Goal: Information Seeking & Learning: Learn about a topic

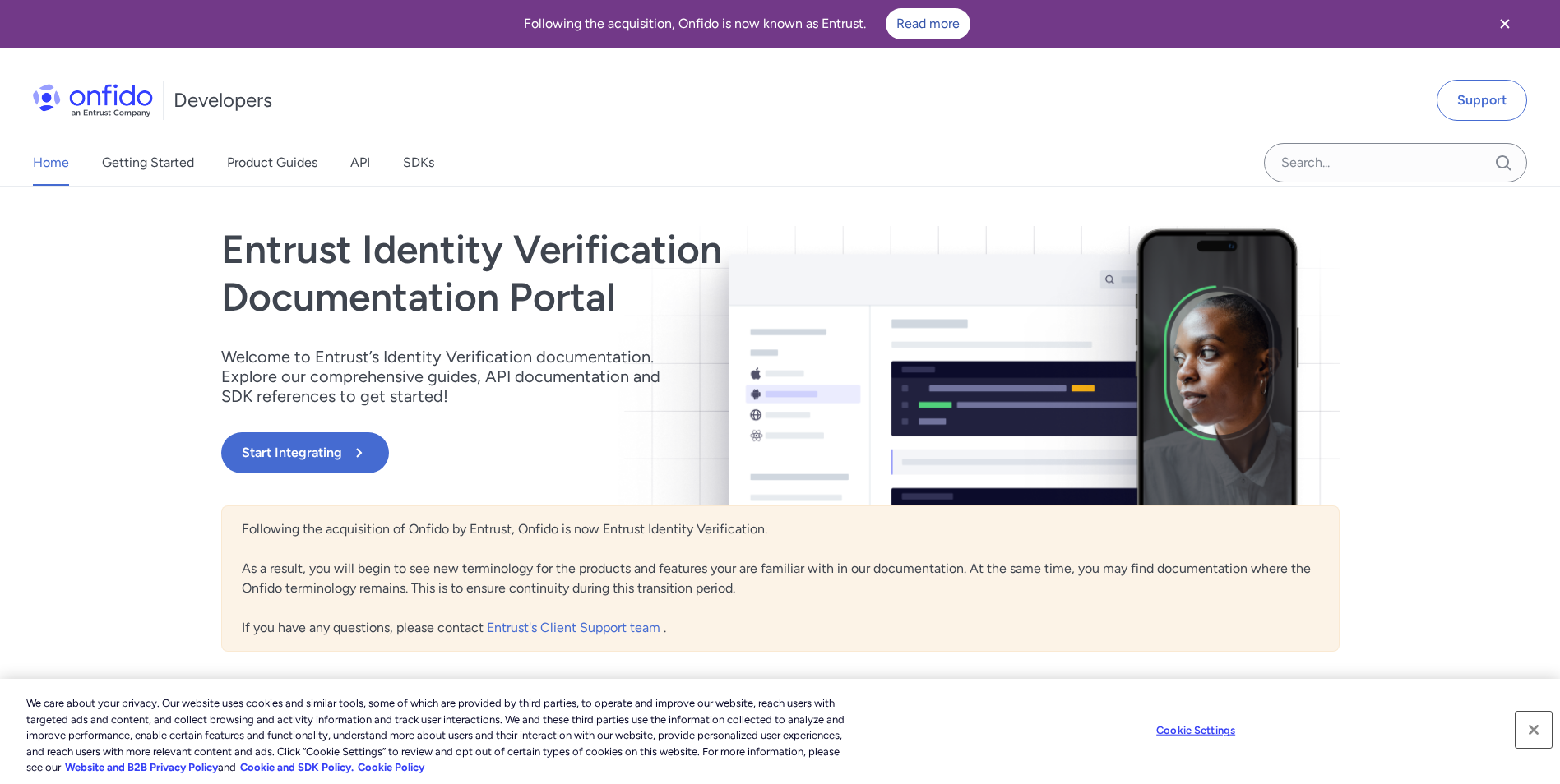
click at [1533, 732] on button "Close" at bounding box center [1533, 729] width 36 height 36
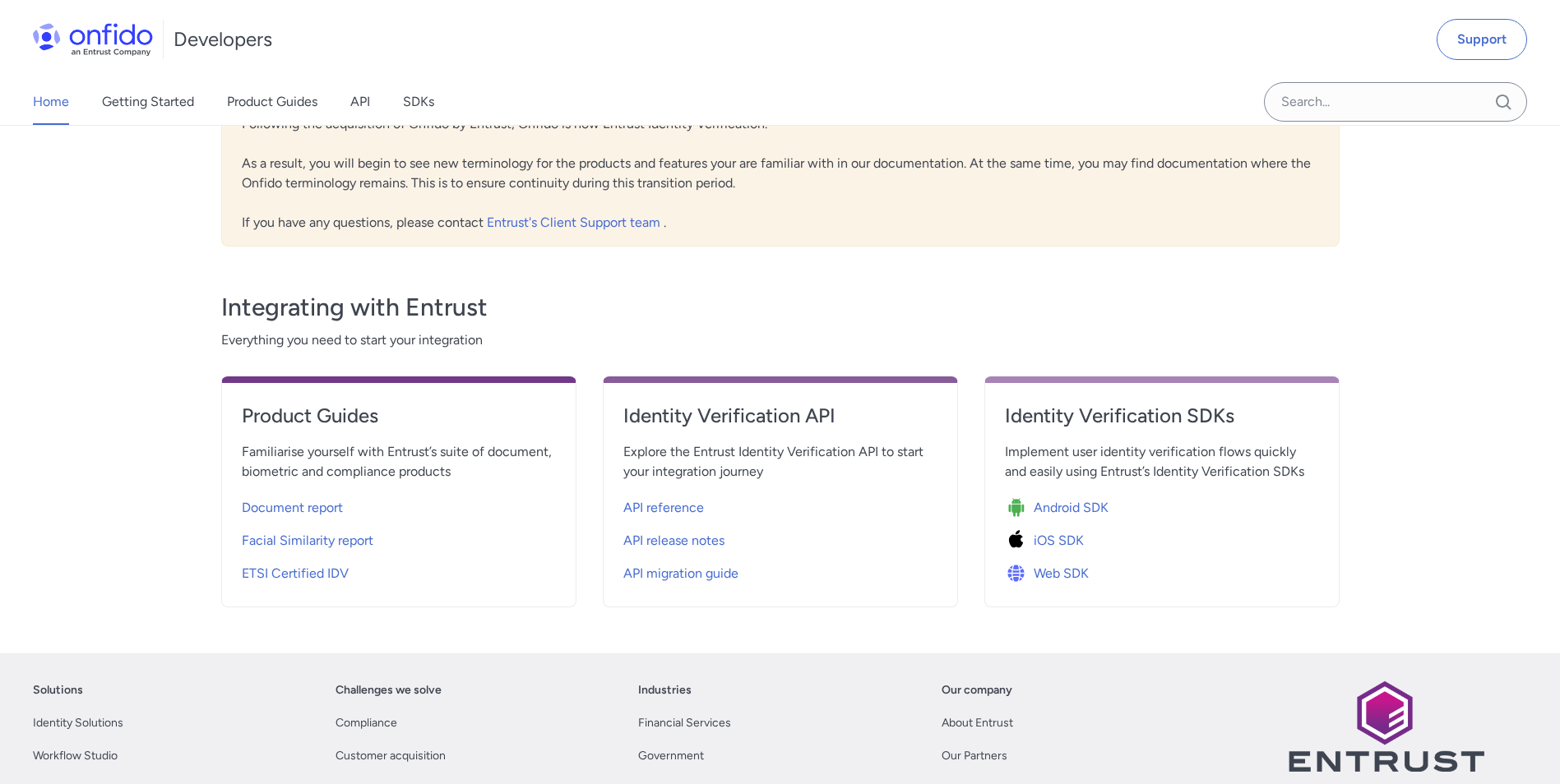
scroll to position [247, 0]
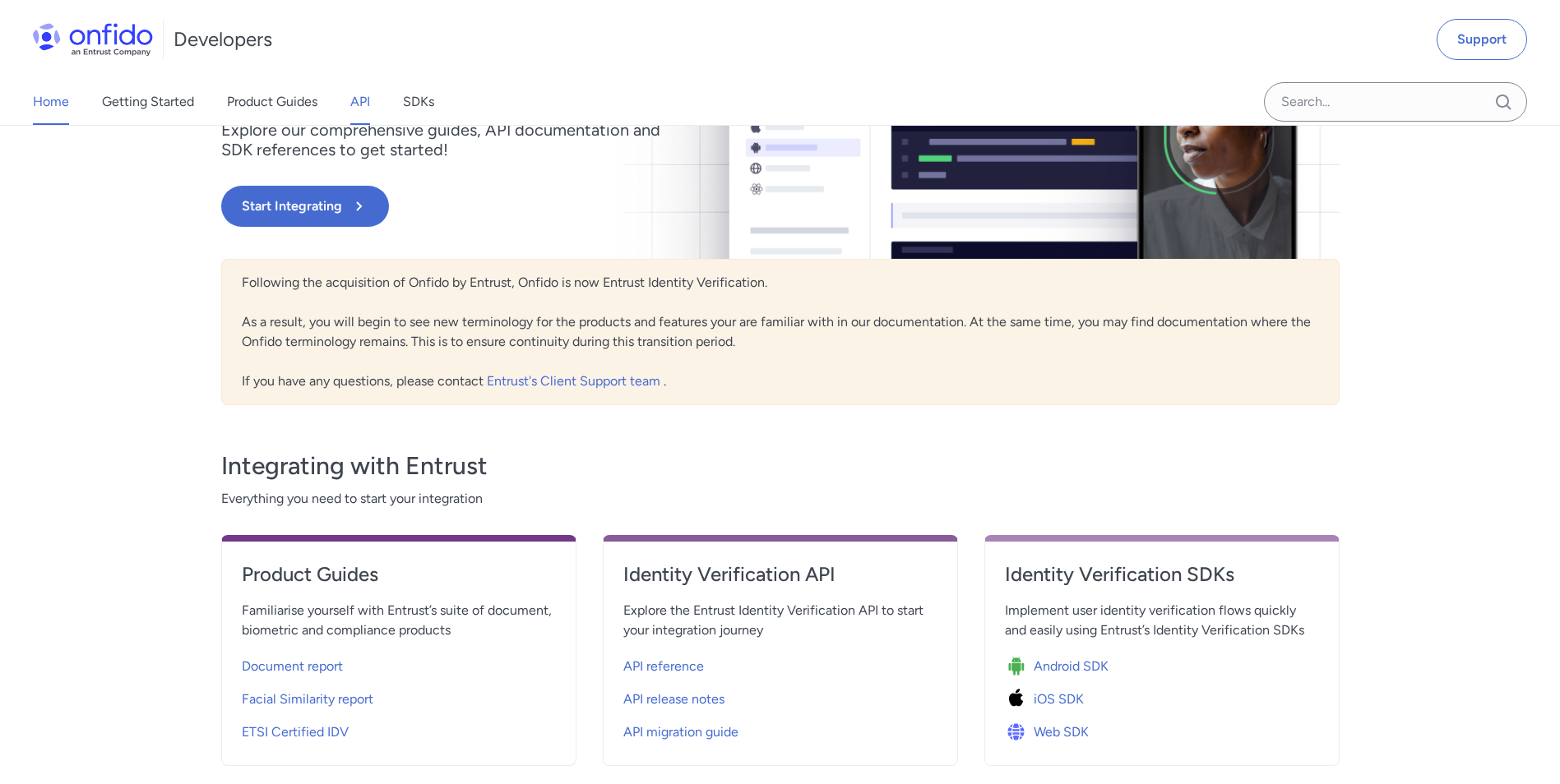
click at [359, 96] on link "API" at bounding box center [360, 102] width 20 height 46
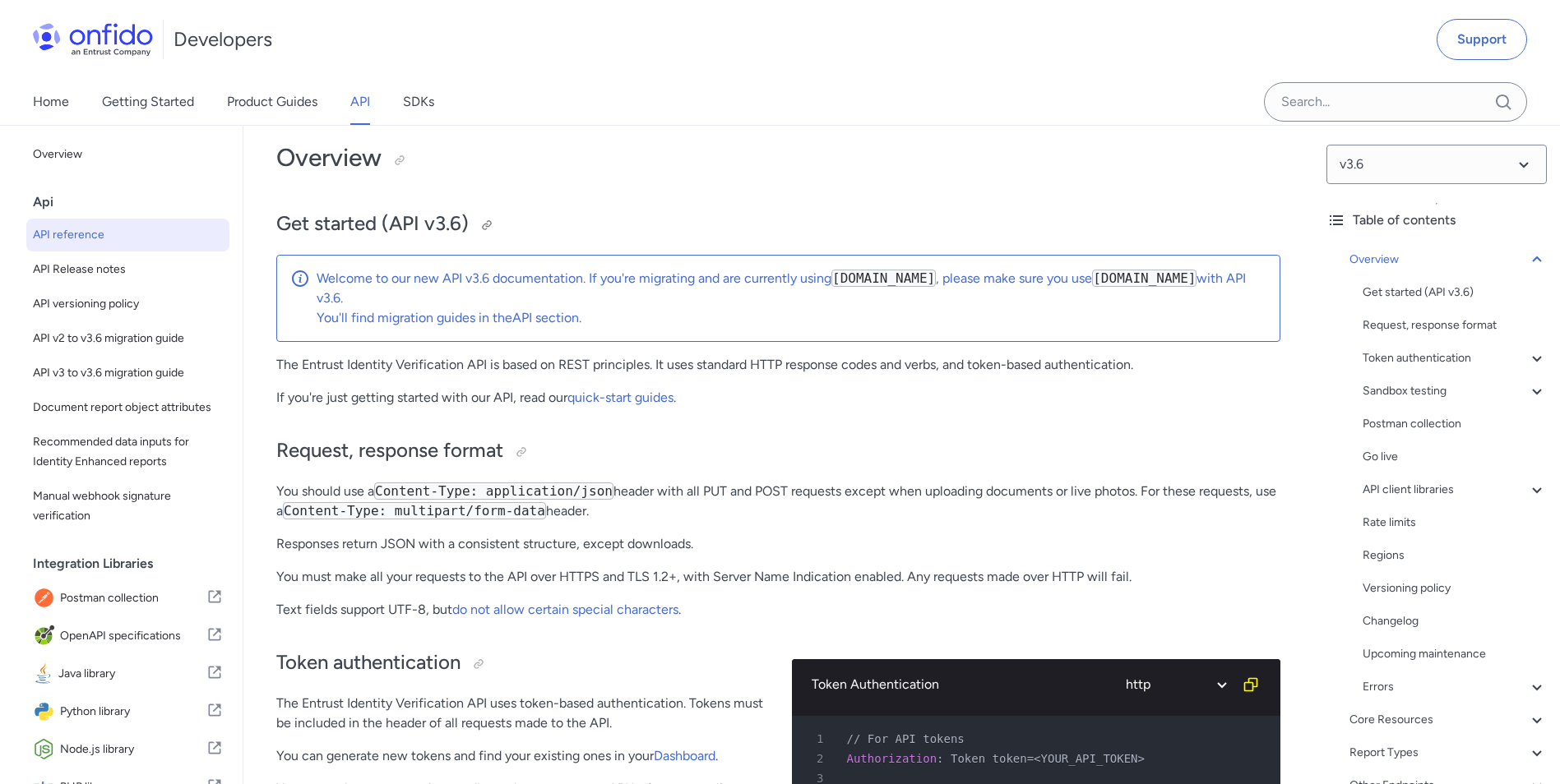
scroll to position [82, 0]
click at [158, 96] on link "Getting Started" at bounding box center [148, 102] width 92 height 46
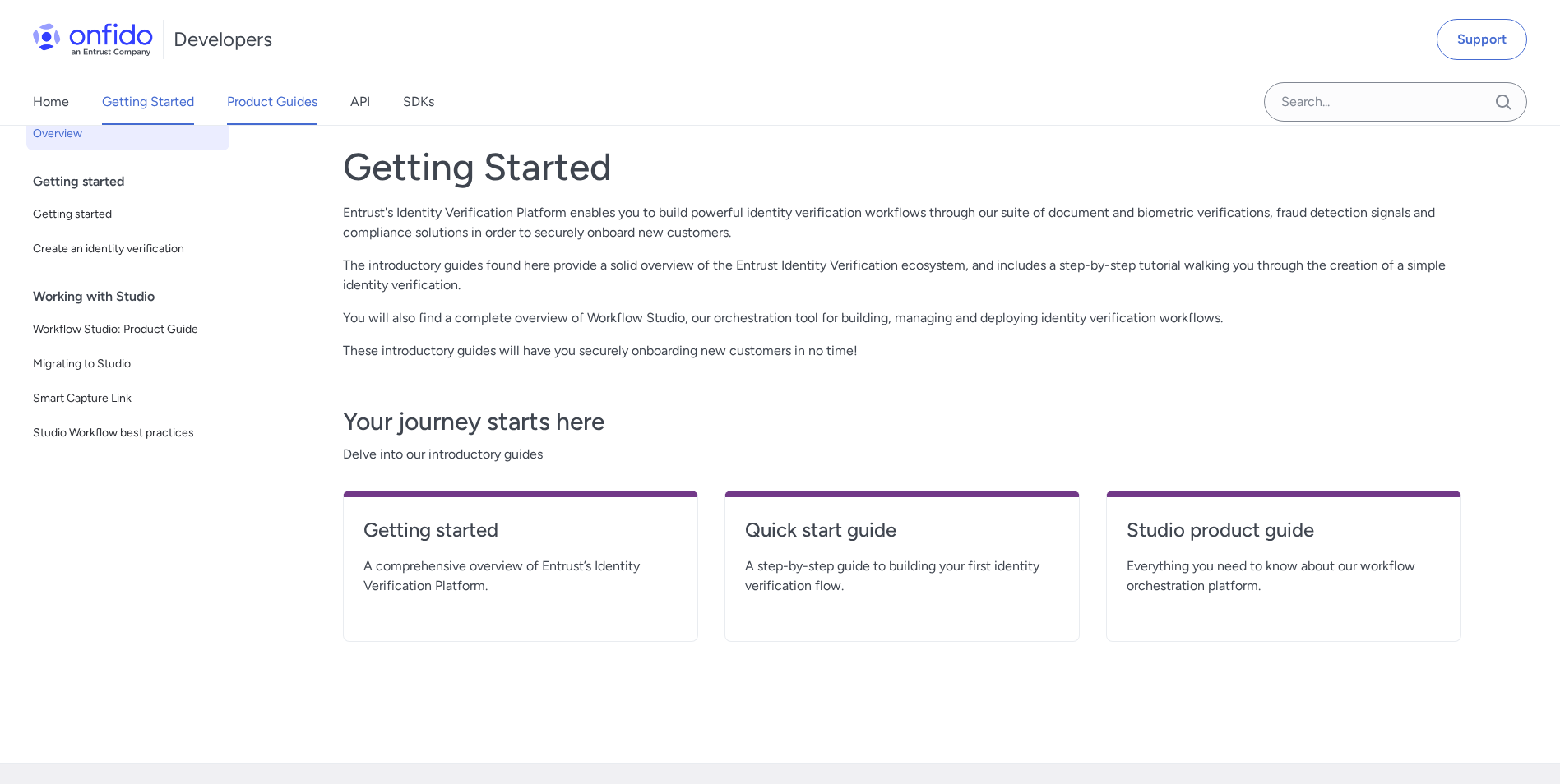
click at [265, 109] on link "Product Guides" at bounding box center [272, 102] width 91 height 46
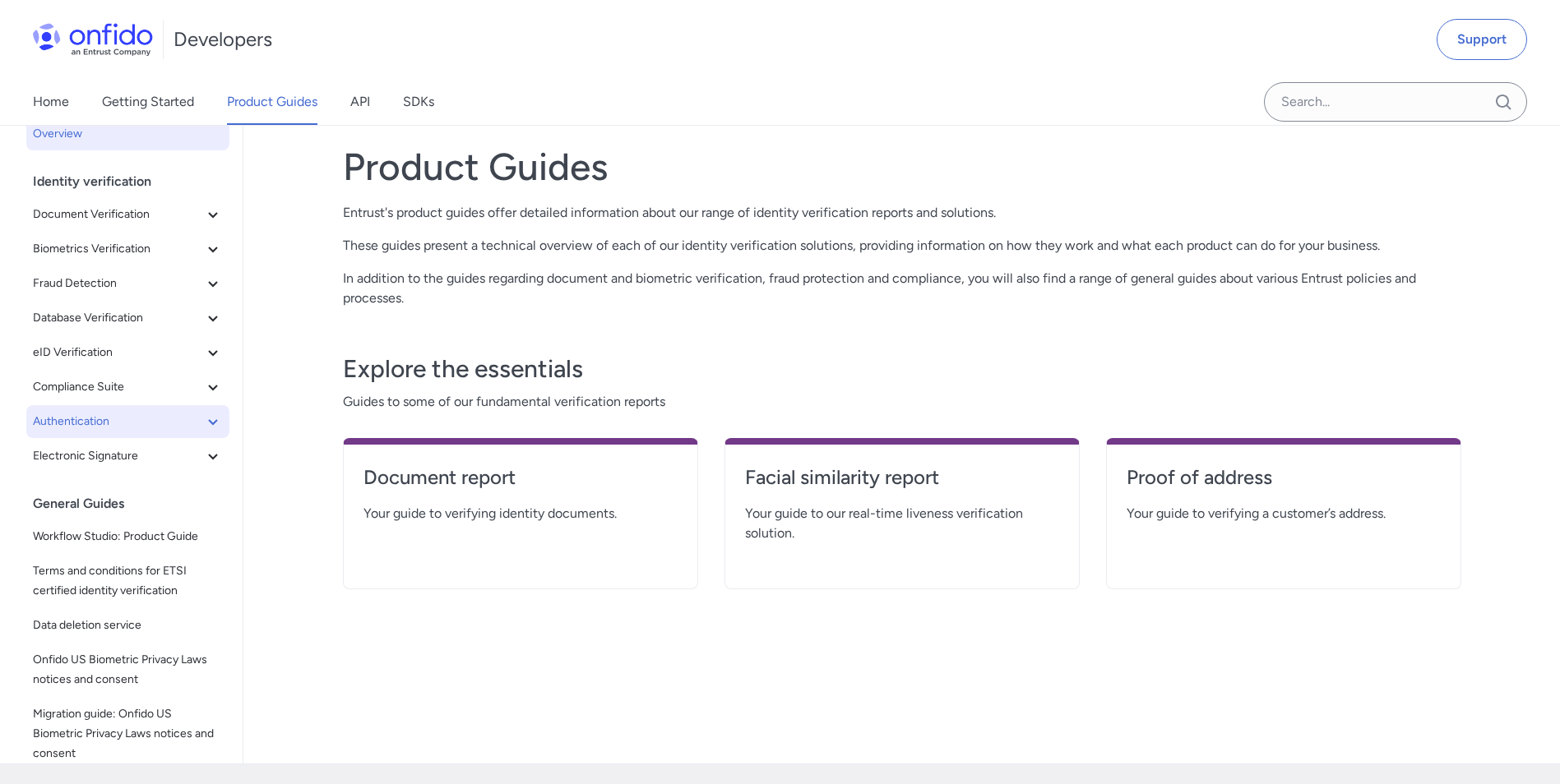
click at [135, 429] on span "Authentication" at bounding box center [118, 422] width 170 height 20
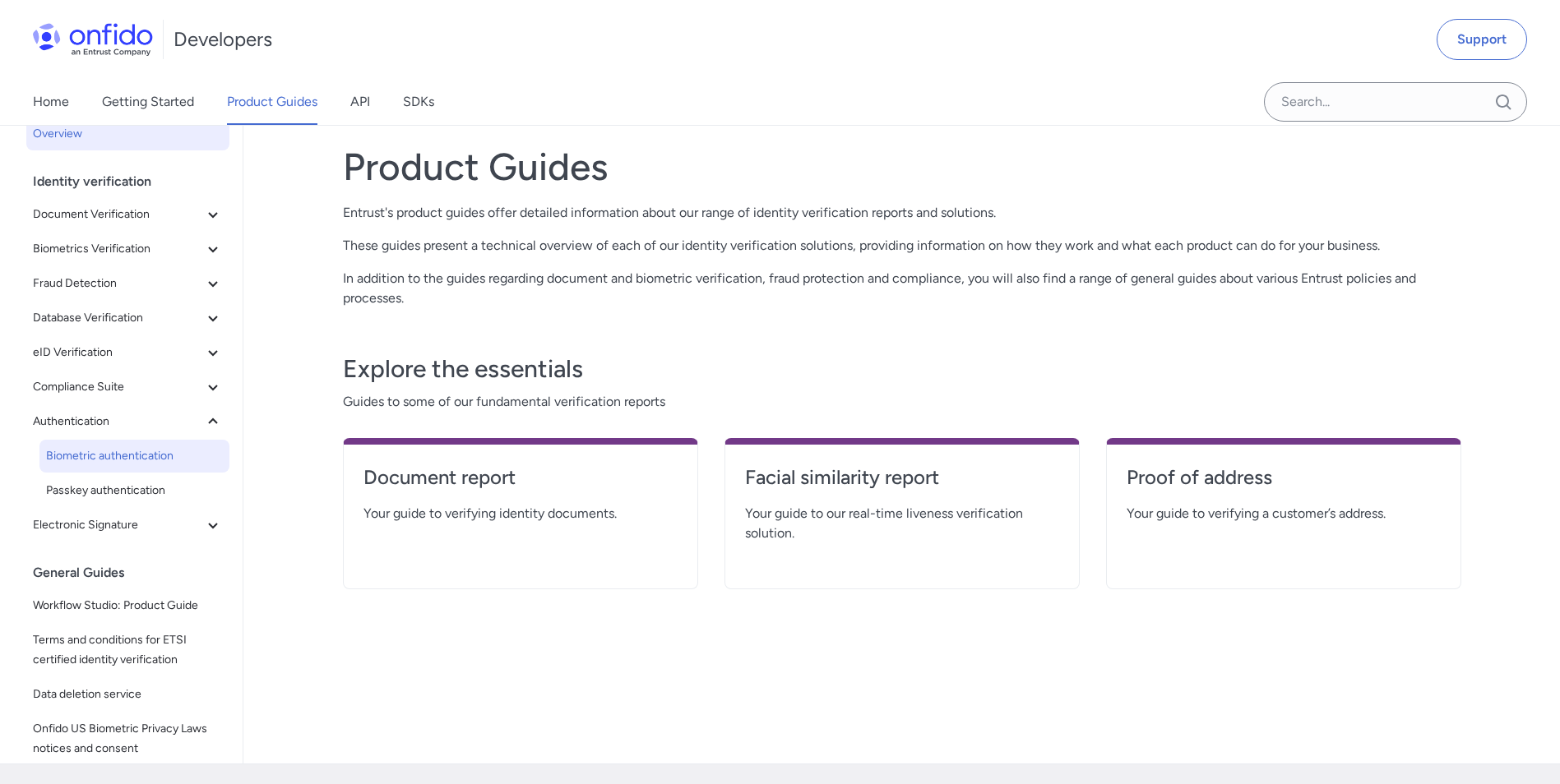
click at [116, 463] on span "Biometric authentication" at bounding box center [134, 456] width 177 height 20
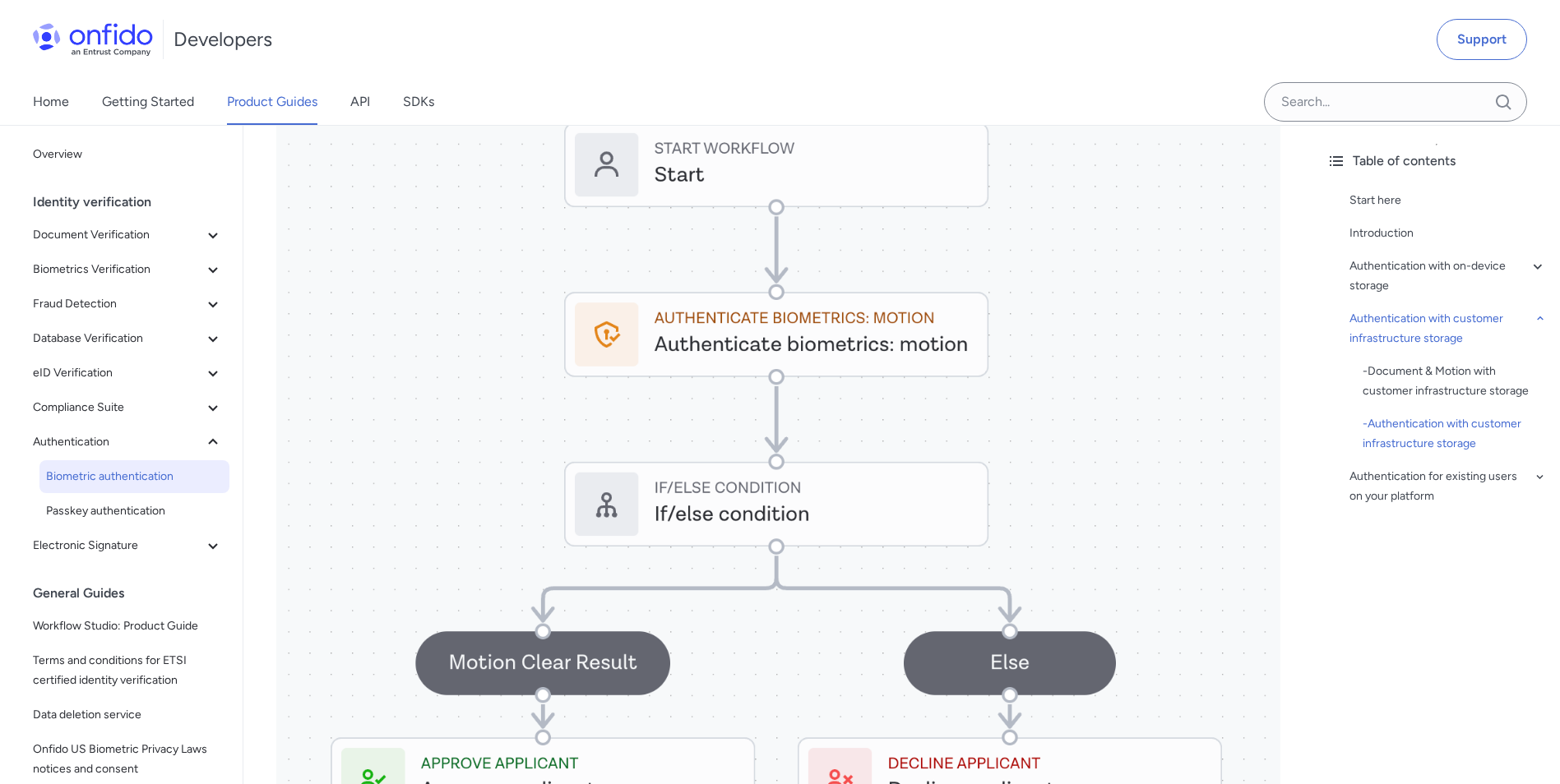
scroll to position [5260, 0]
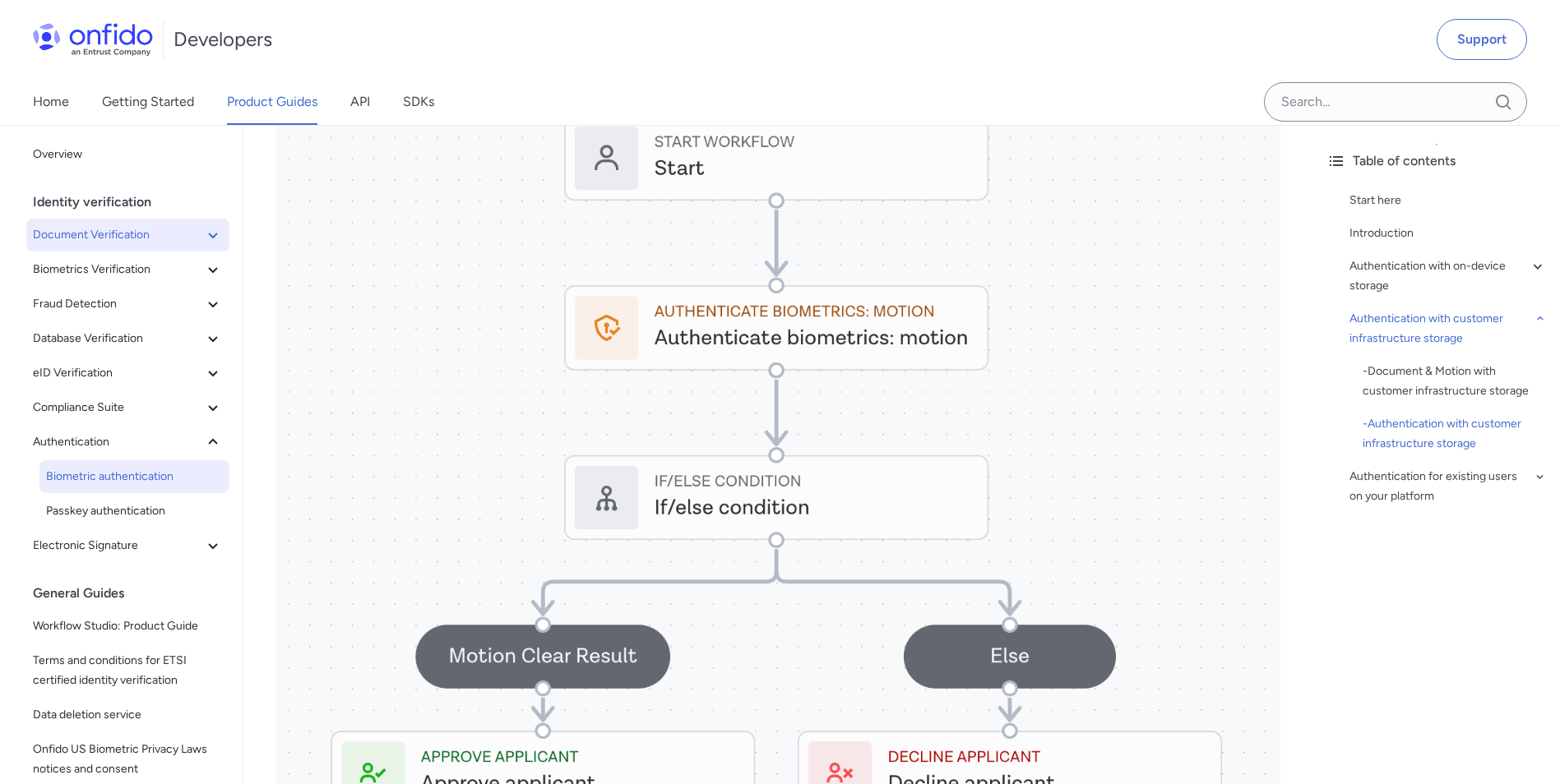
click at [138, 232] on span "Document Verification" at bounding box center [118, 235] width 170 height 20
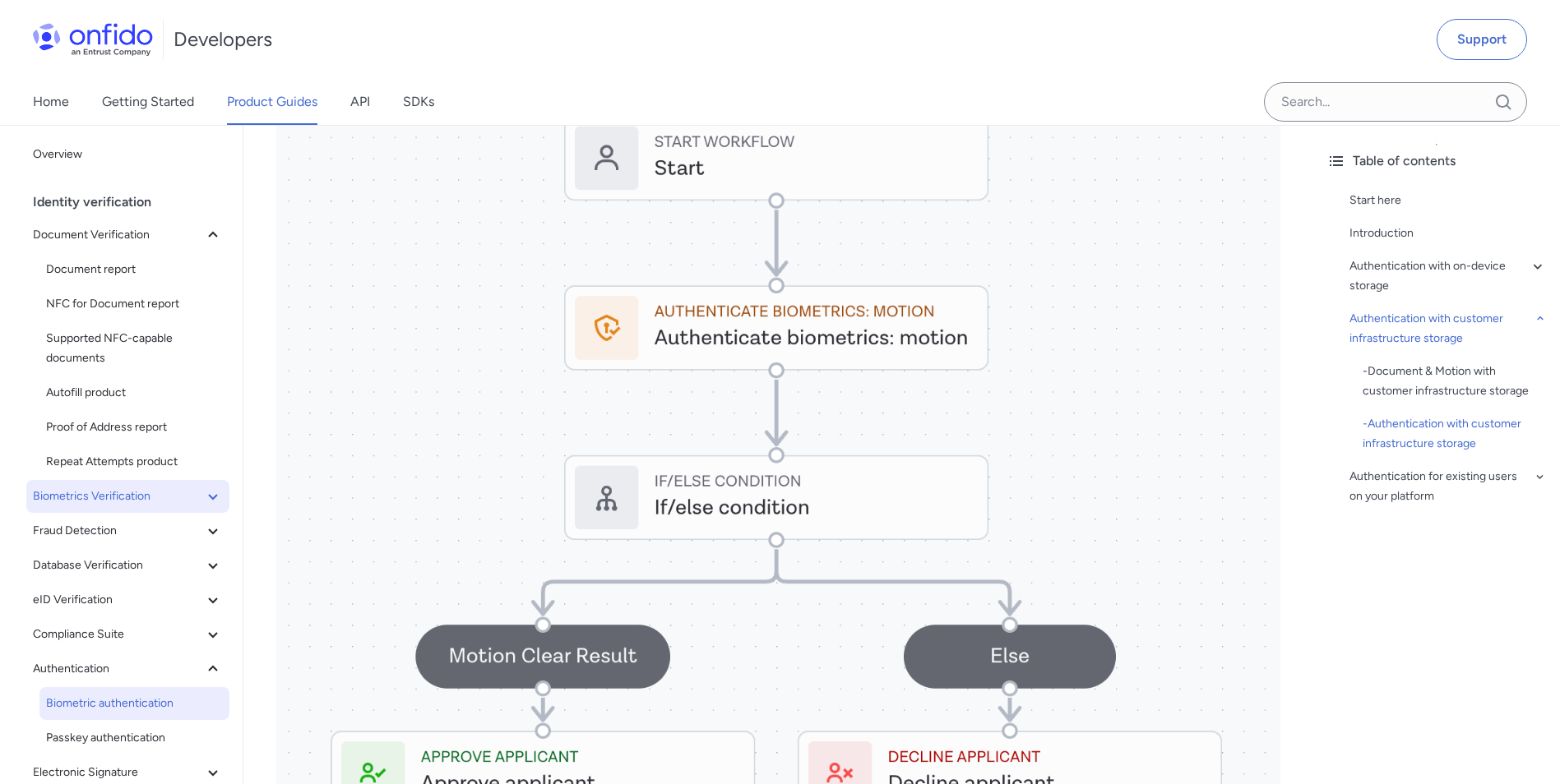
click at [95, 503] on span "Biometrics Verification" at bounding box center [118, 496] width 170 height 20
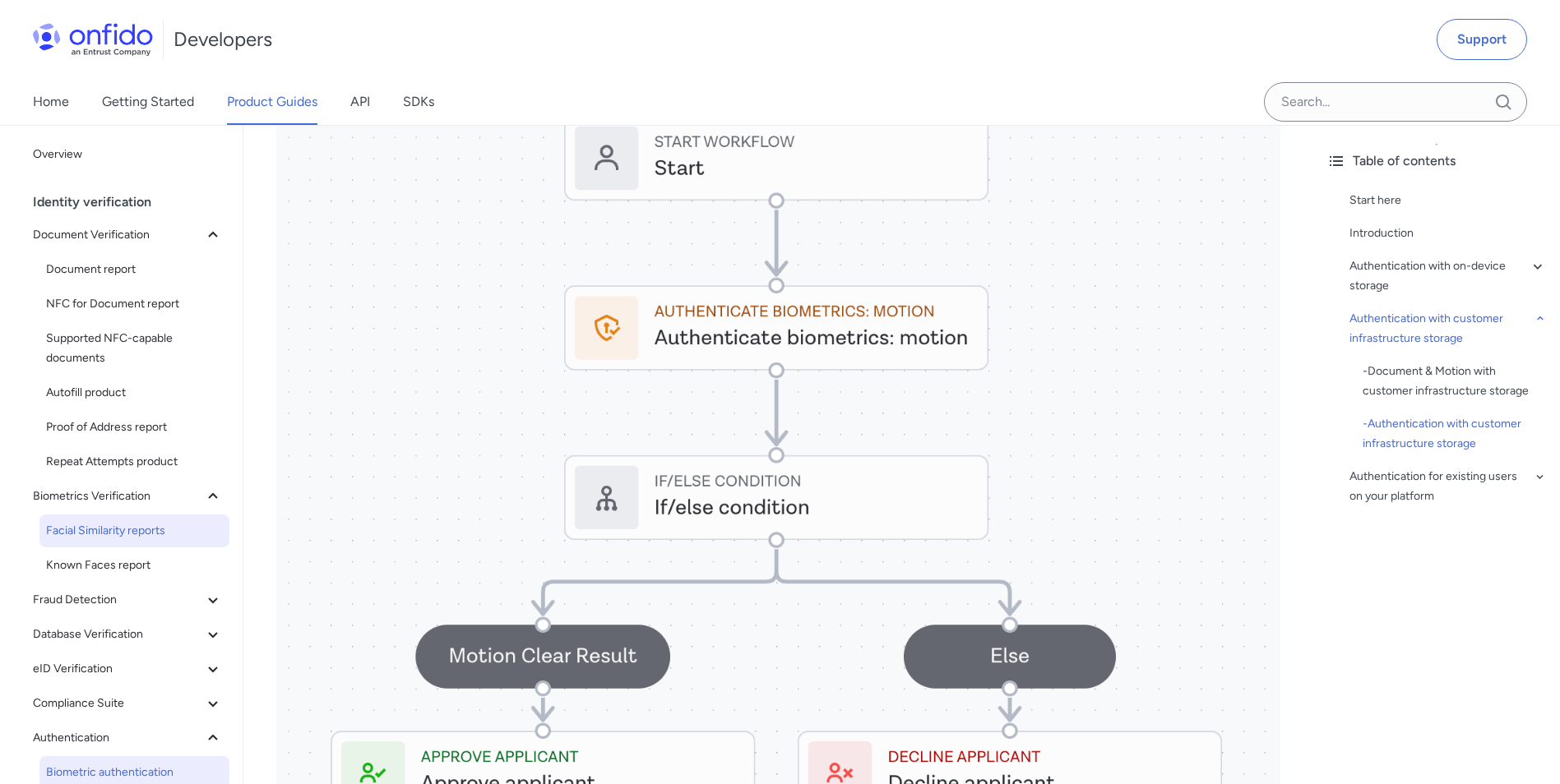
click at [147, 533] on span "Facial Similarity reports" at bounding box center [134, 531] width 177 height 20
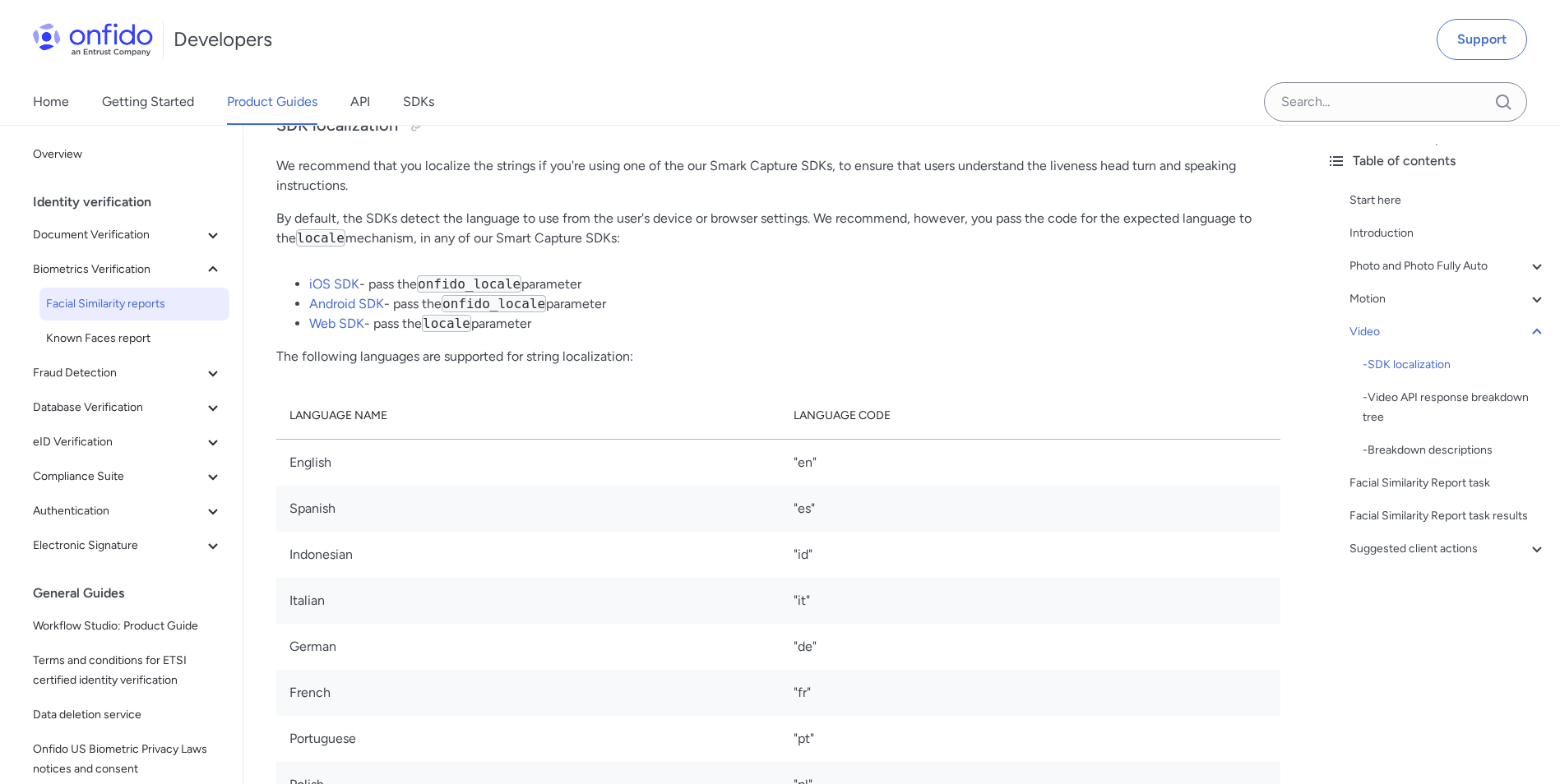
scroll to position [3780, 0]
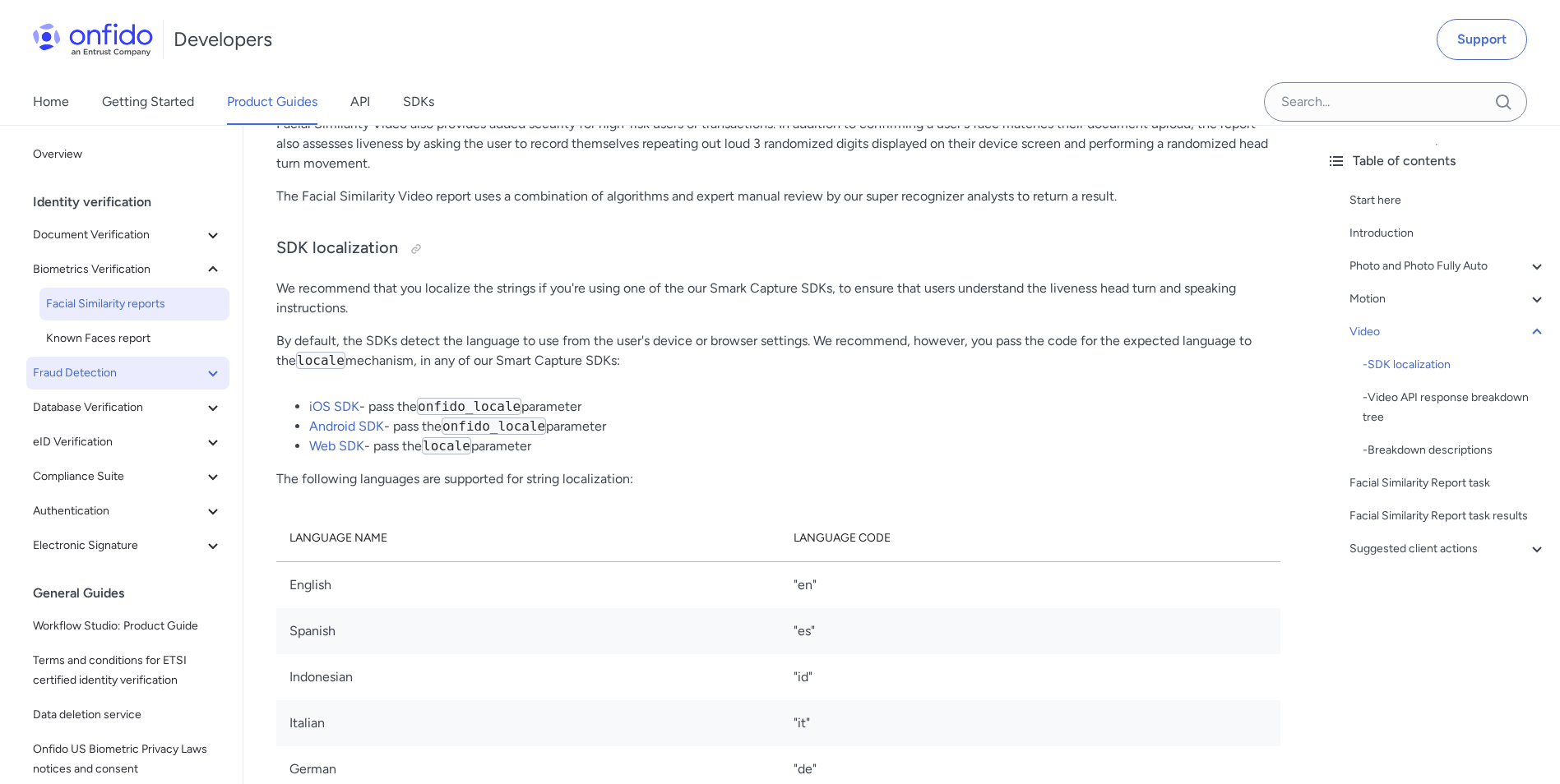
click at [204, 379] on icon at bounding box center [213, 373] width 20 height 20
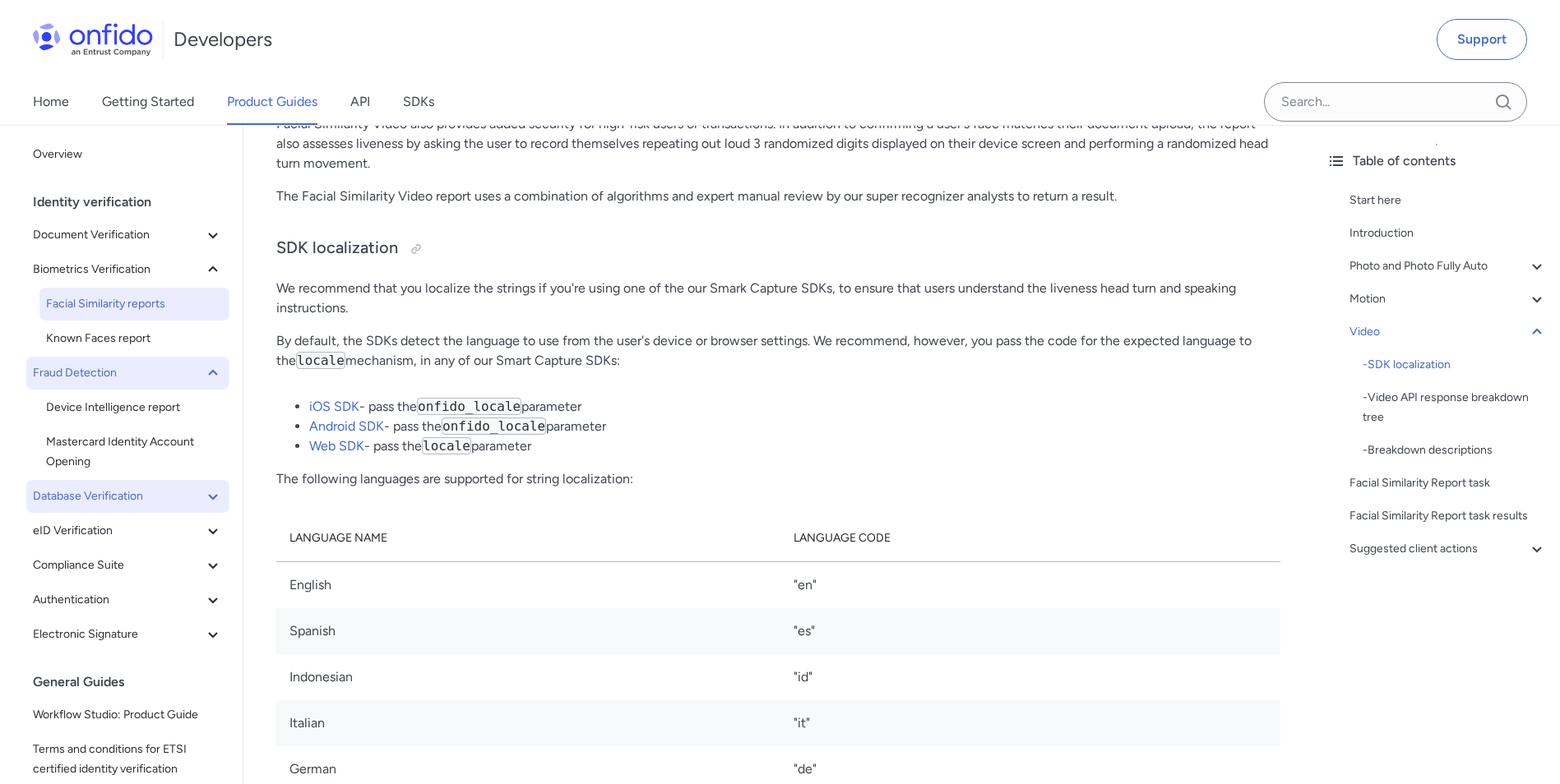
click at [185, 496] on span "Database Verification" at bounding box center [118, 496] width 170 height 20
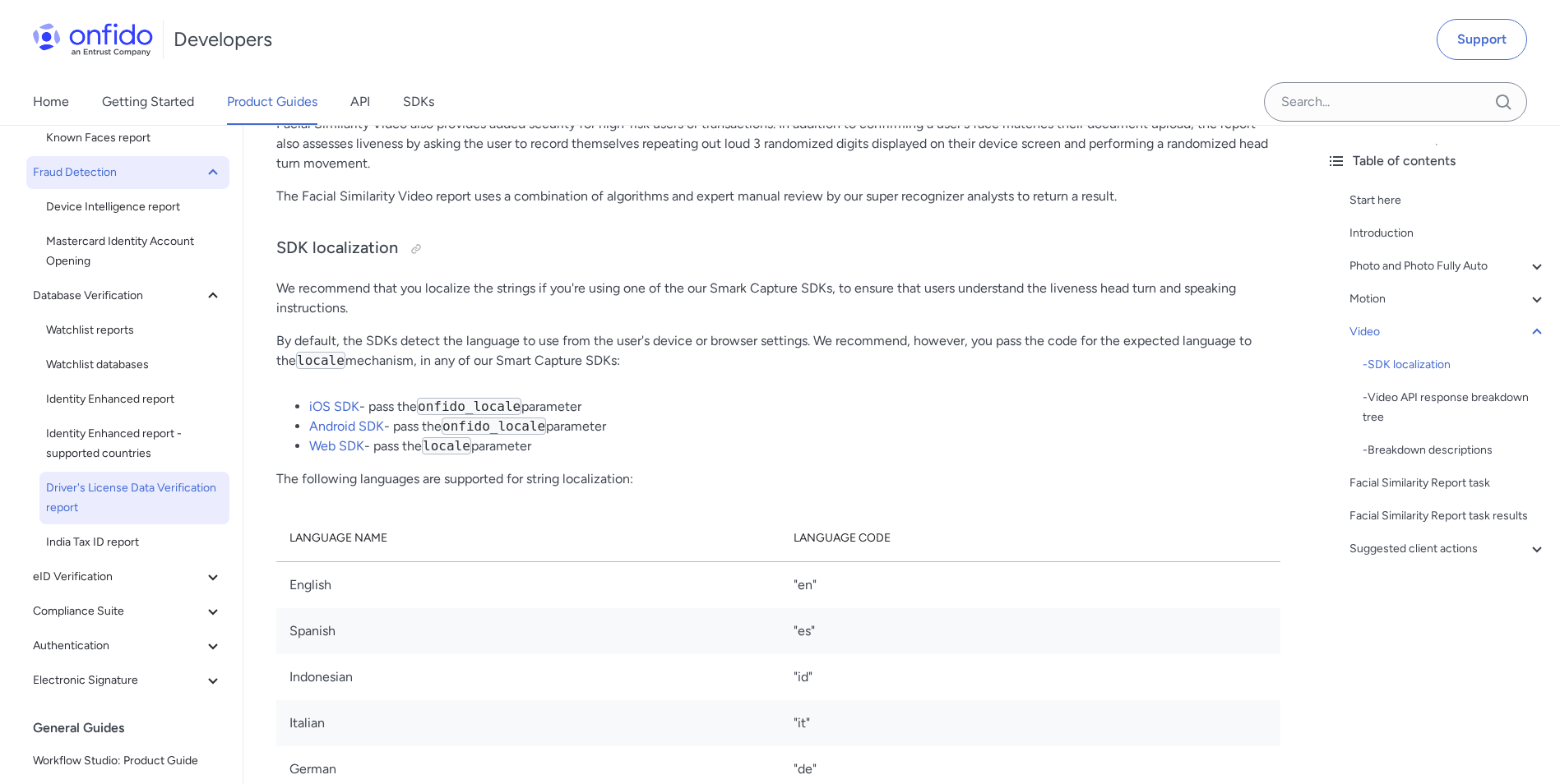
scroll to position [197, 0]
click at [354, 101] on link "API" at bounding box center [360, 102] width 20 height 46
